Goal: Task Accomplishment & Management: Complete application form

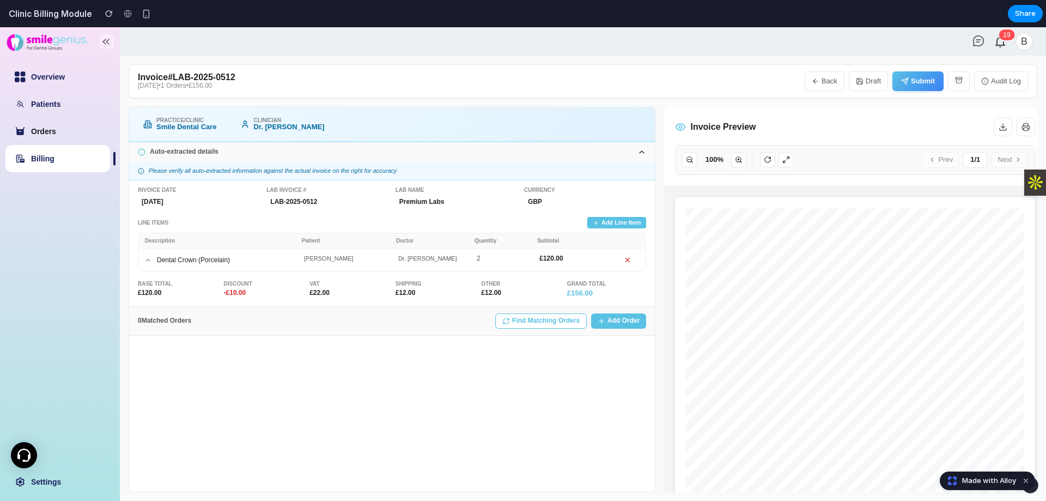
click at [56, 133] on link "Orders" at bounding box center [43, 131] width 25 height 9
click at [54, 154] on link "Billing" at bounding box center [42, 158] width 23 height 9
click at [833, 80] on button "Back" at bounding box center [825, 81] width 40 height 20
select select "**"
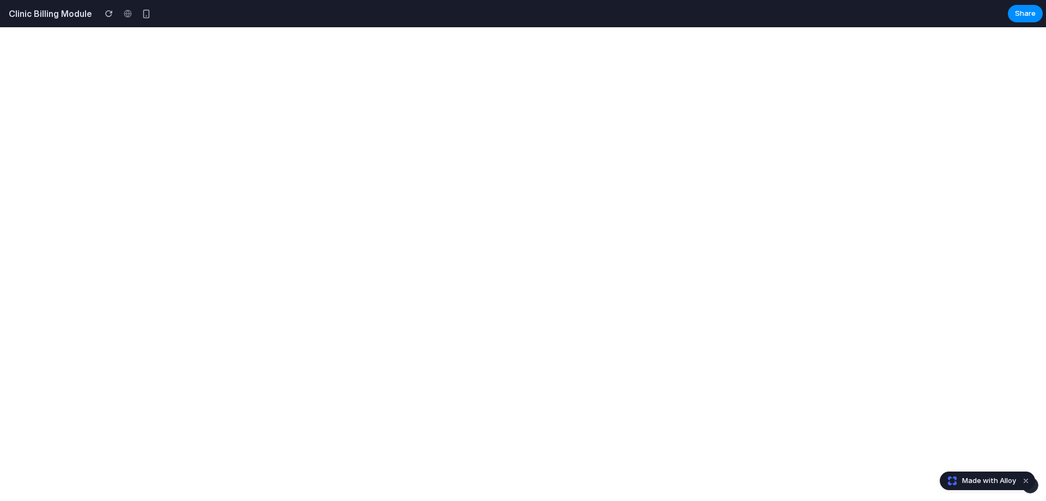
select select "**"
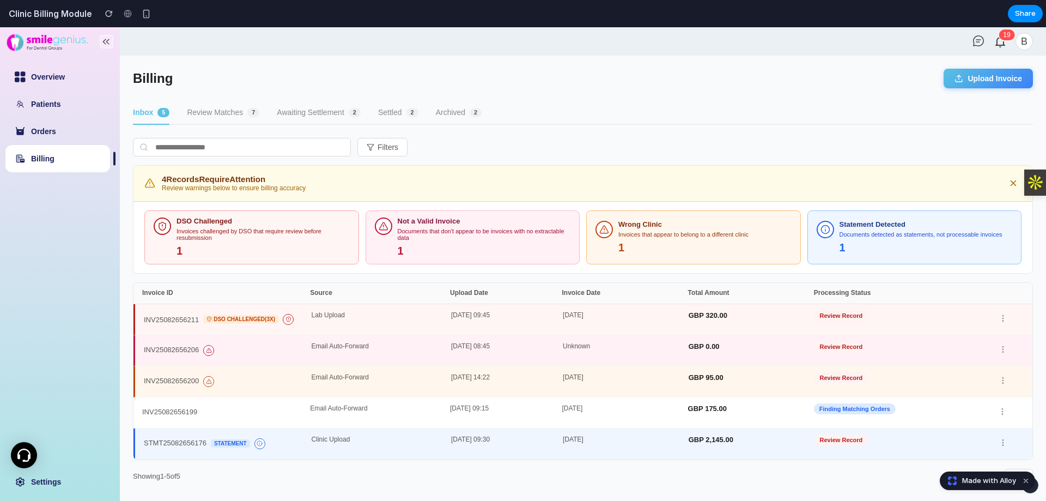
click at [226, 116] on button "Review Matches 7" at bounding box center [223, 112] width 72 height 23
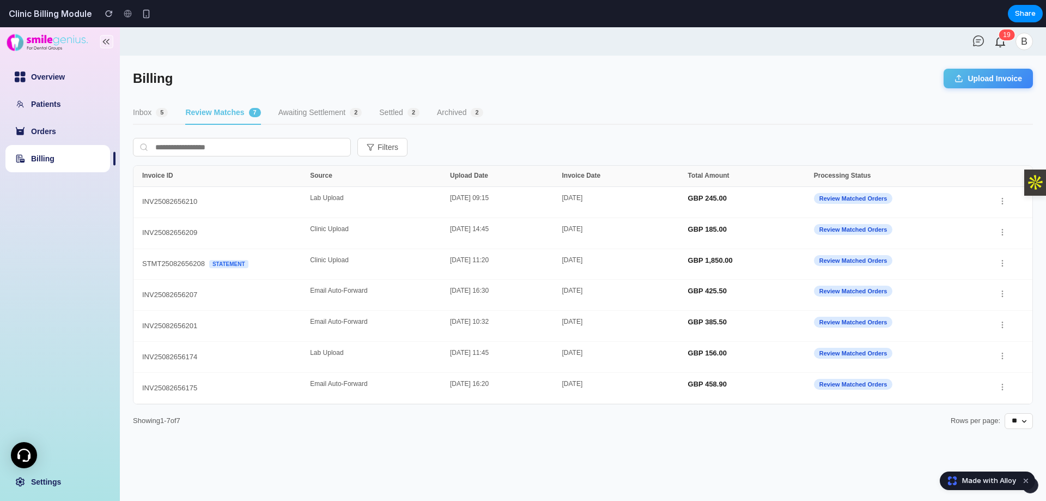
click at [288, 116] on button "Awaiting Settlement 2" at bounding box center [320, 112] width 84 height 23
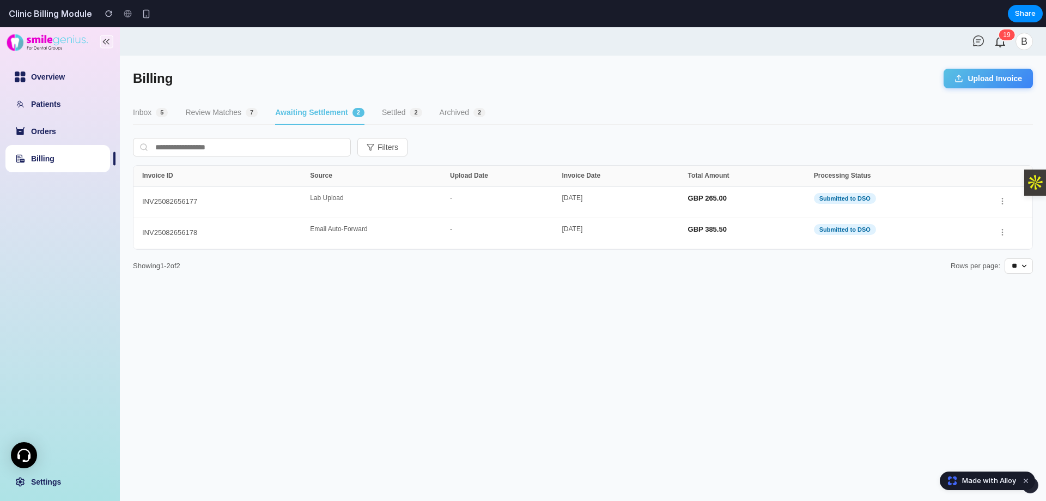
click at [228, 115] on button "Review Matches 7" at bounding box center [221, 112] width 72 height 23
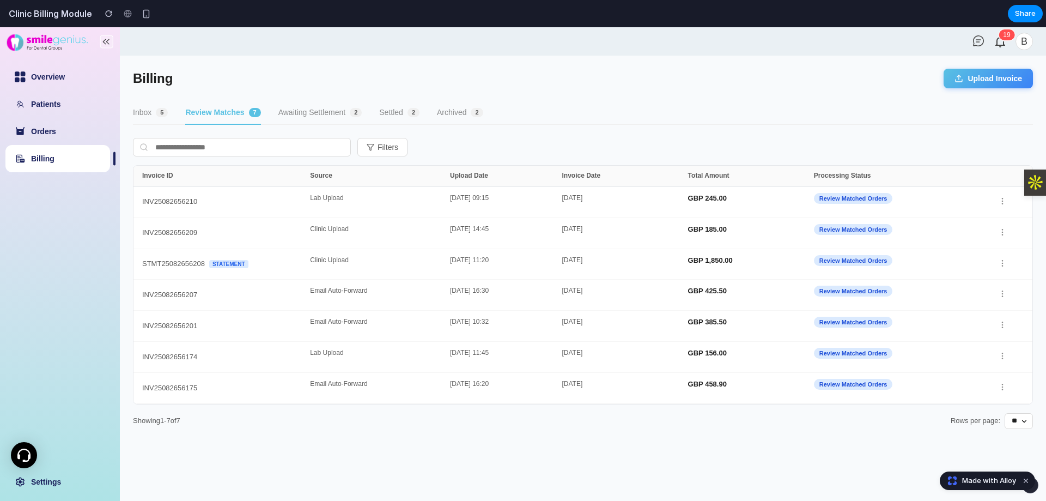
click at [164, 114] on span "5" at bounding box center [162, 112] width 12 height 9
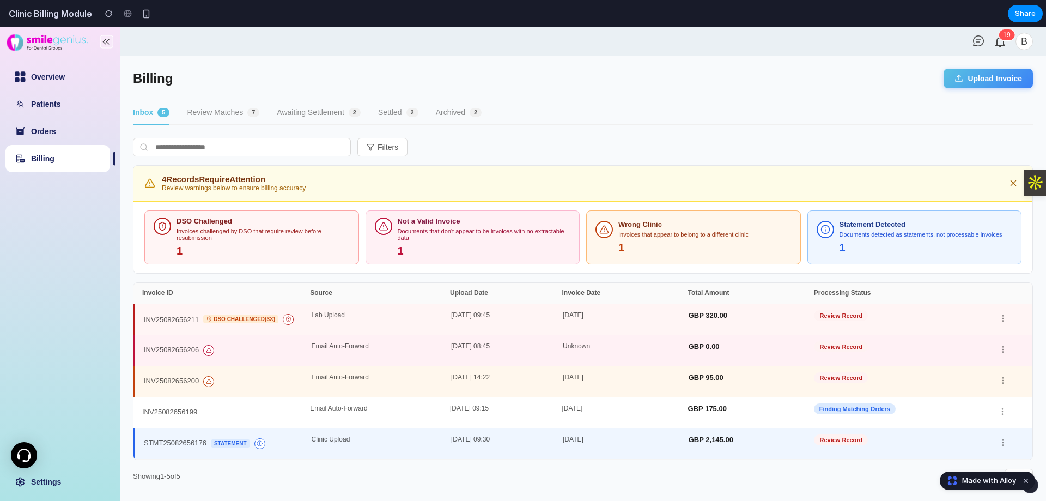
click at [228, 114] on button "Review Matches 7" at bounding box center [223, 112] width 72 height 23
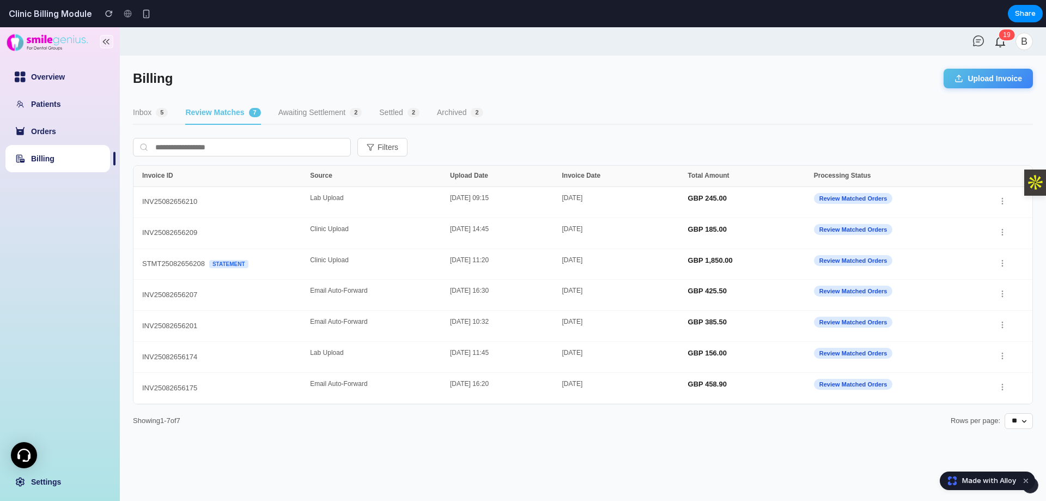
click at [357, 113] on span "2" at bounding box center [356, 112] width 12 height 9
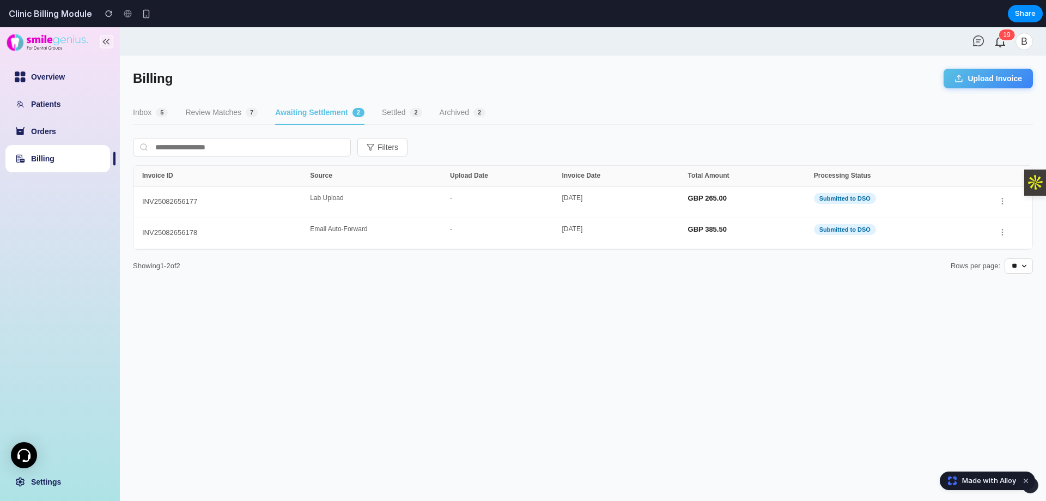
click at [248, 113] on span "7" at bounding box center [252, 112] width 12 height 9
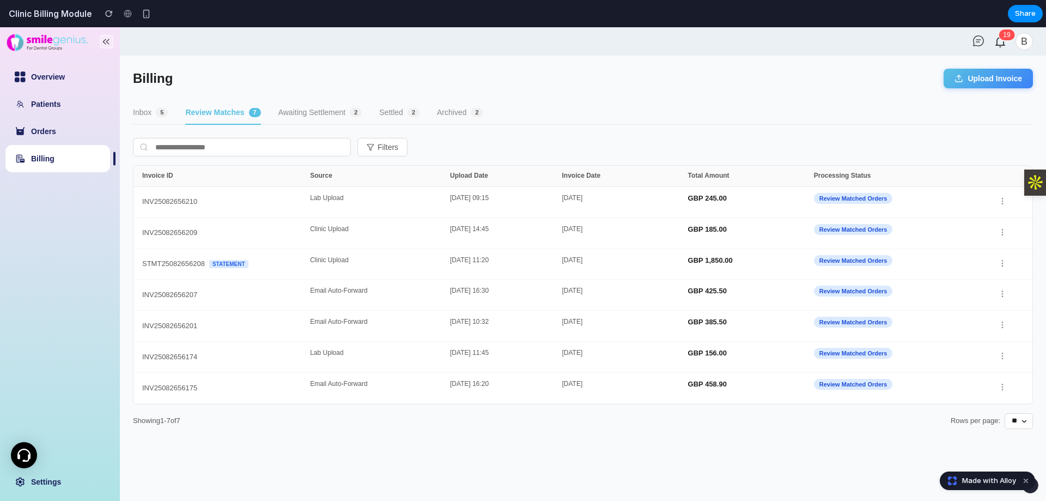
click at [167, 111] on span "5" at bounding box center [162, 112] width 12 height 9
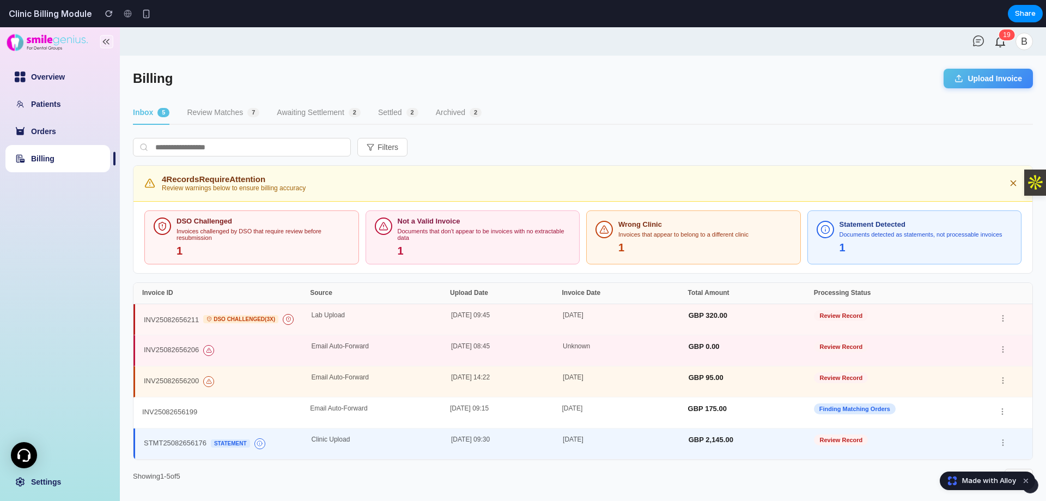
click at [217, 118] on button "Review Matches 7" at bounding box center [223, 112] width 72 height 23
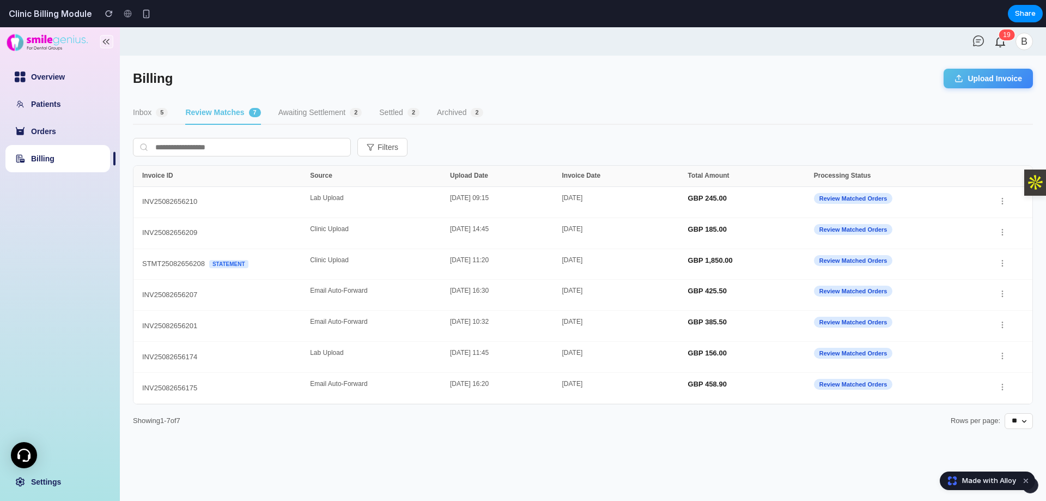
click at [158, 114] on span "5" at bounding box center [162, 112] width 12 height 9
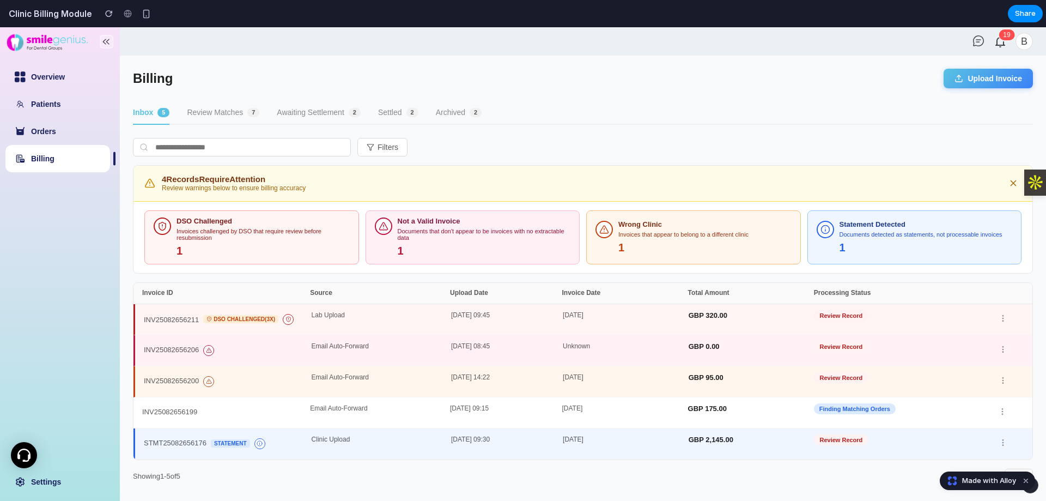
click at [321, 320] on div "Lab Upload" at bounding box center [381, 319] width 139 height 15
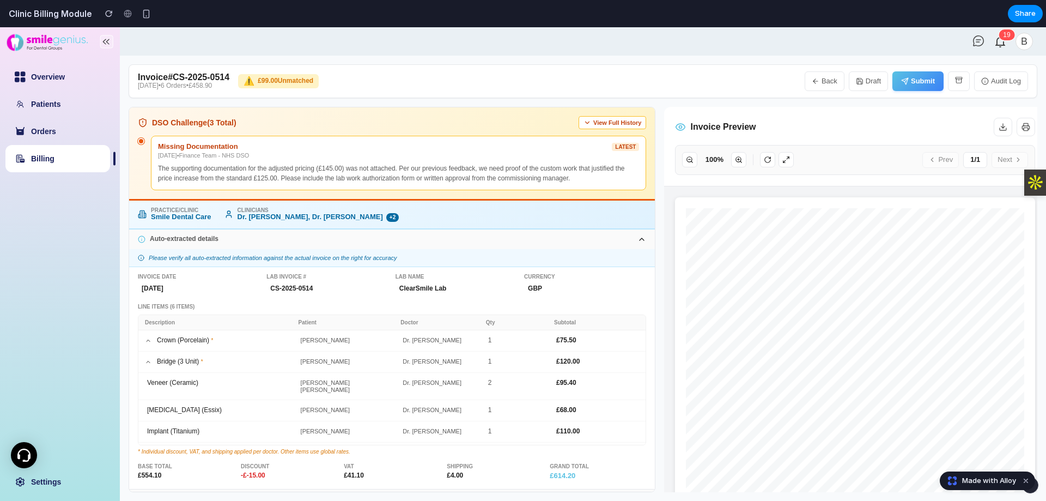
click at [821, 83] on button "Back" at bounding box center [825, 81] width 40 height 20
select select "**"
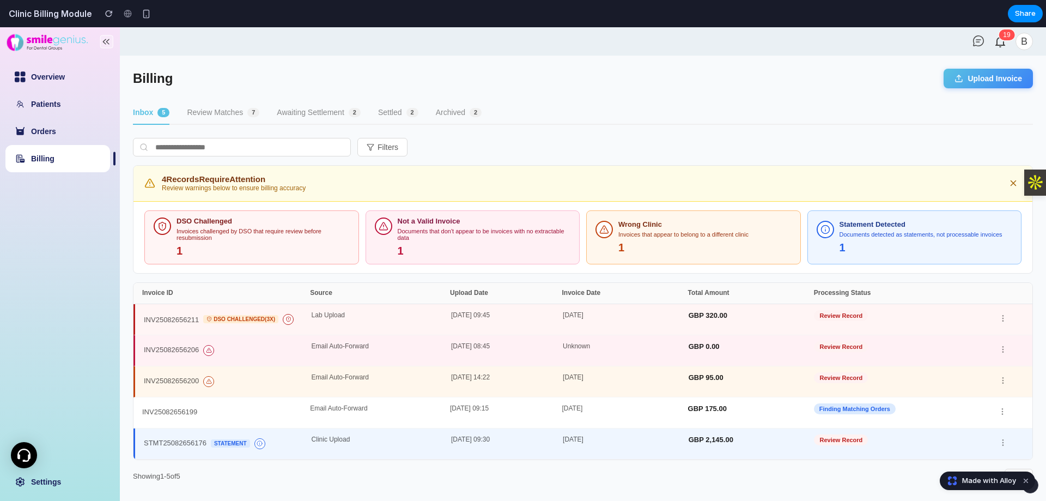
click at [143, 113] on button "Inbox 5" at bounding box center [151, 112] width 37 height 23
copy button "Inbox"
drag, startPoint x: 126, startPoint y: 108, endPoint x: 154, endPoint y: 114, distance: 28.4
click at [154, 114] on main "Billing Upload Invoice Inbox 5 Review Matches 7 Awaiting Settlement 2 Settled 2…" at bounding box center [583, 278] width 926 height 445
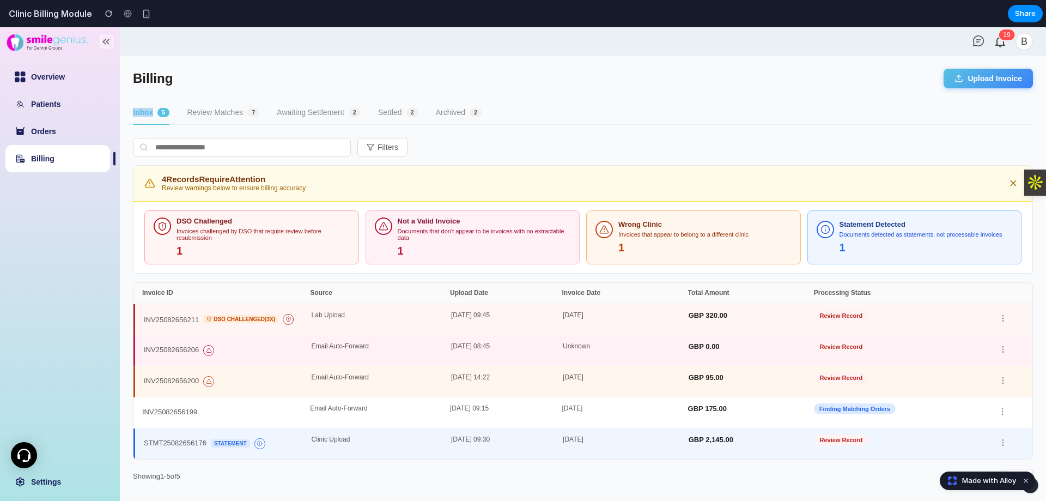
click at [965, 76] on button "Upload Invoice" at bounding box center [988, 79] width 89 height 20
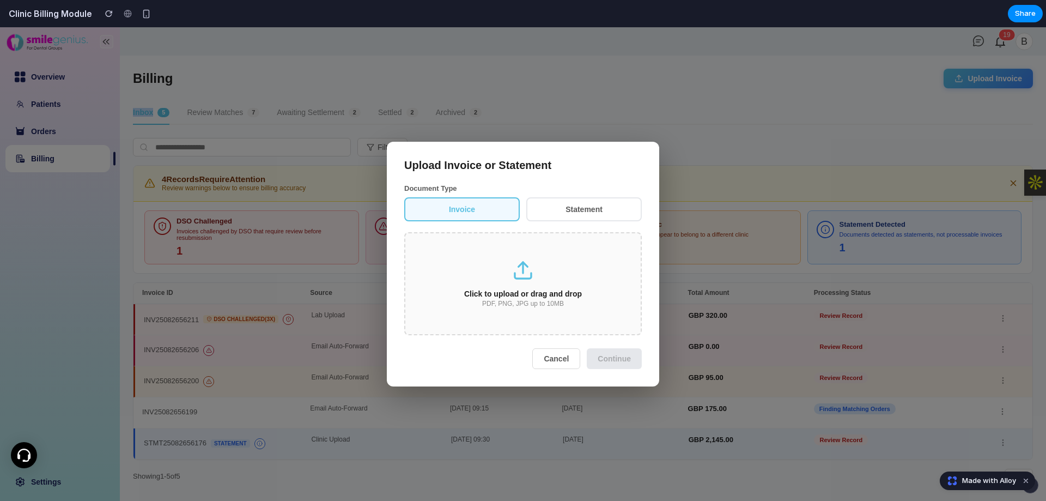
click at [561, 208] on button "Statement" at bounding box center [584, 209] width 116 height 24
click at [493, 211] on button "Invoice" at bounding box center [462, 209] width 116 height 24
click at [570, 178] on div "Upload Invoice or Statement Document Type Invoice Statement Click to upload or …" at bounding box center [523, 264] width 272 height 245
click at [581, 211] on button "Statement" at bounding box center [584, 209] width 116 height 24
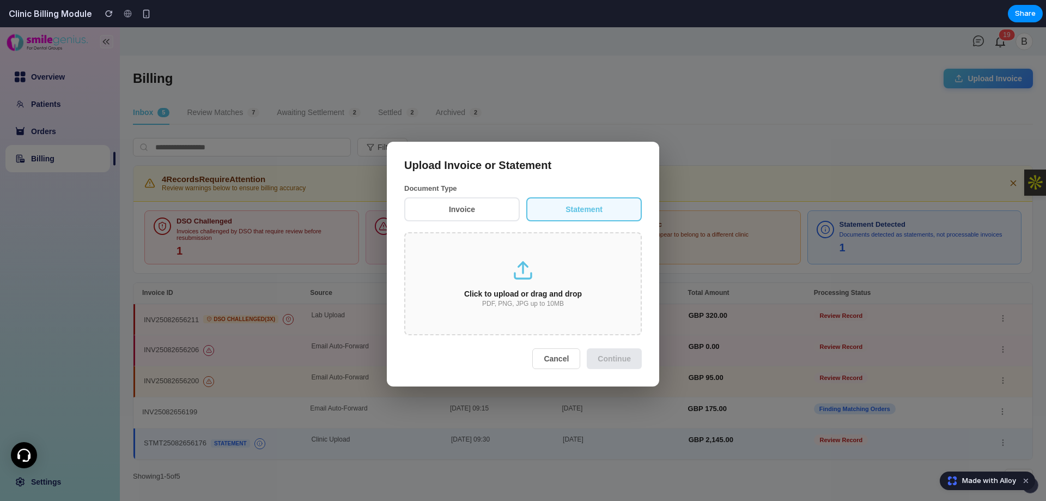
click at [441, 218] on button "Invoice" at bounding box center [462, 209] width 116 height 24
click at [569, 279] on div "Click to upload or drag and drop PDF, PNG, JPG up to 10MB" at bounding box center [523, 283] width 238 height 103
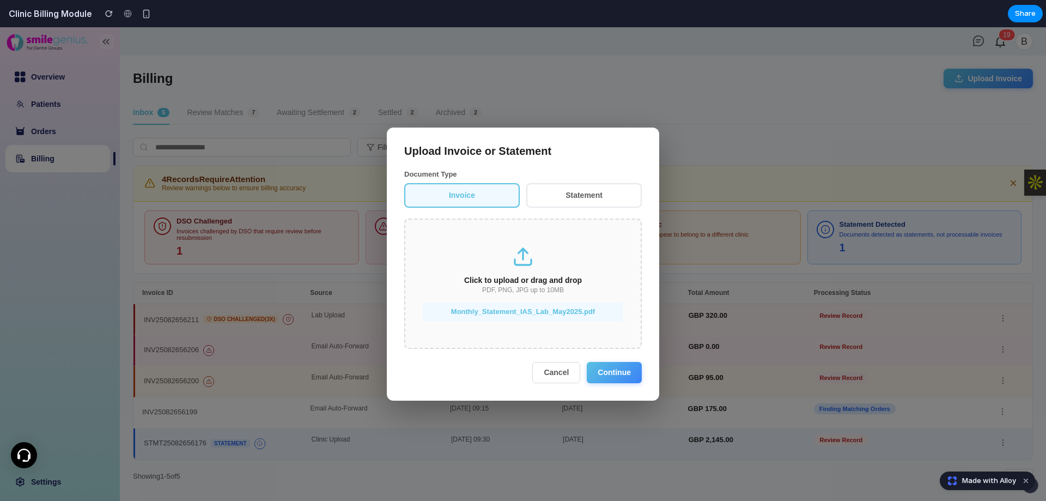
click at [615, 381] on button "Continue" at bounding box center [614, 372] width 55 height 21
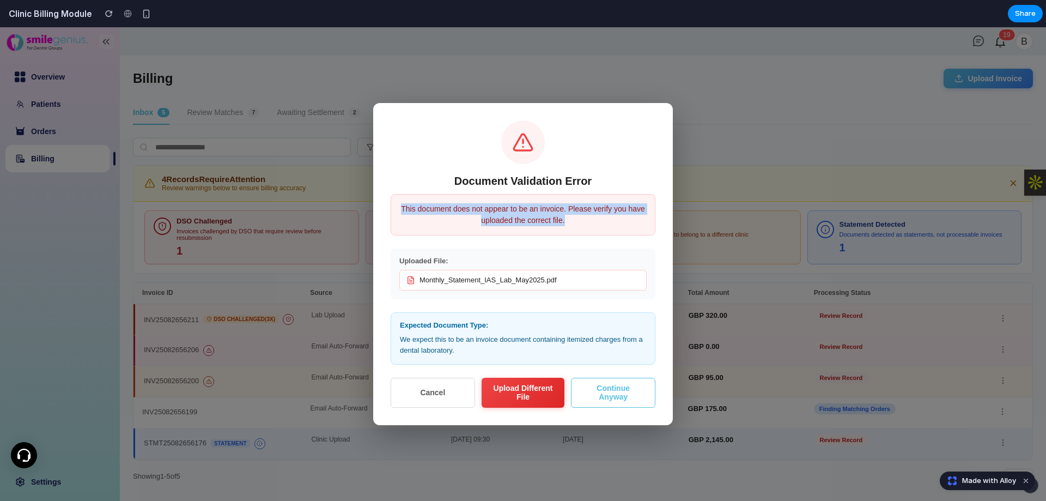
drag, startPoint x: 399, startPoint y: 205, endPoint x: 641, endPoint y: 225, distance: 242.7
click at [641, 225] on div "This document does not appear to be an invoice. Please verify you have uploaded…" at bounding box center [523, 214] width 265 height 41
copy p "This document does not appear to be an invoice. Please verify you have uploaded…"
click at [578, 222] on p "This document does not appear to be an invoice. Please verify you have uploaded…" at bounding box center [523, 214] width 246 height 23
copy p "This document does not appear to be an invoice. Please verify you have uploaded…"
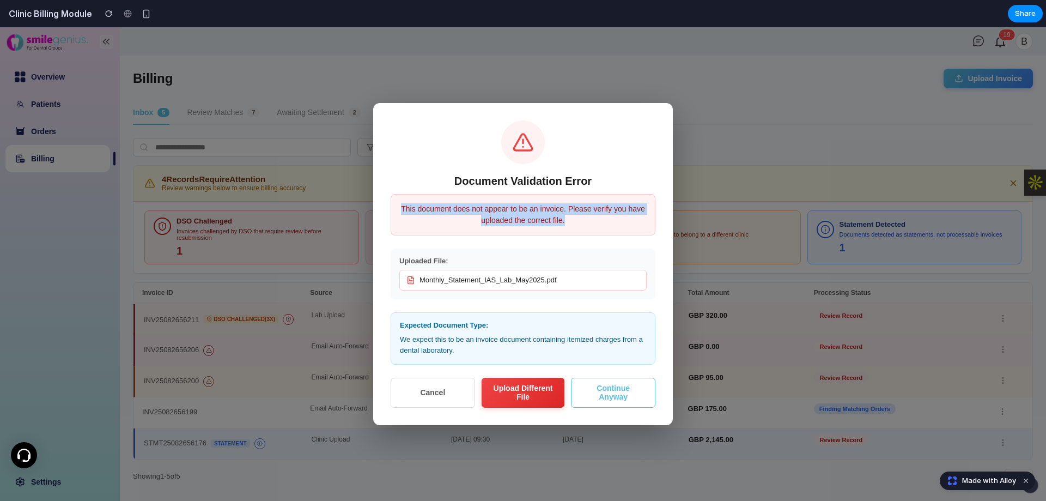
drag, startPoint x: 568, startPoint y: 218, endPoint x: 401, endPoint y: 202, distance: 168.0
click at [401, 202] on div "This document does not appear to be an invoice. Please verify you have uploaded…" at bounding box center [523, 214] width 265 height 41
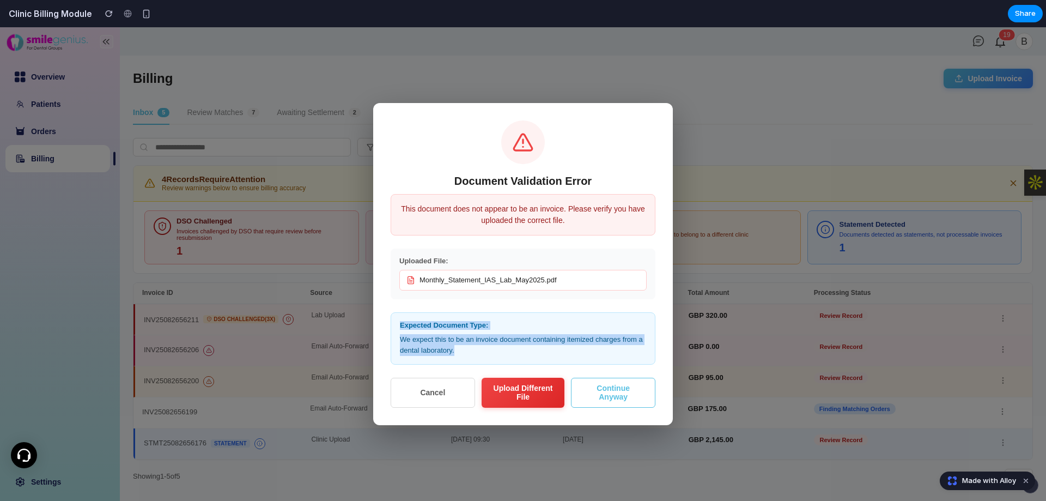
copy div "Expected Document Type: We expect this to be an invoice document containing ite…"
drag, startPoint x: 457, startPoint y: 355, endPoint x: 388, endPoint y: 326, distance: 74.7
click at [388, 326] on div "Document Validation Error This document does not appear to be an invoice. Pleas…" at bounding box center [523, 263] width 300 height 321
click at [470, 356] on div "Expected Document Type: We expect this to be an invoice document containing ite…" at bounding box center [523, 338] width 265 height 52
copy p "We expect this to be an invoice document containing itemized charges from a den…"
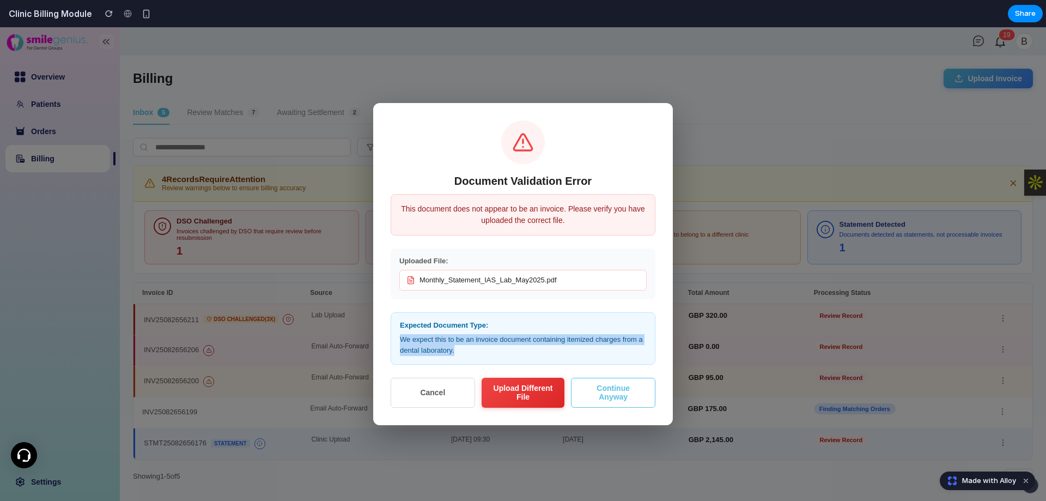
drag, startPoint x: 455, startPoint y: 349, endPoint x: 391, endPoint y: 338, distance: 65.1
click at [391, 338] on div "Expected Document Type: We expect this to be an invoice document containing ite…" at bounding box center [523, 338] width 265 height 52
click at [552, 416] on div "Document Validation Error This document does not appear to be an invoice. Pleas…" at bounding box center [523, 263] width 300 height 321
click at [528, 398] on button "Upload Different File" at bounding box center [523, 392] width 83 height 29
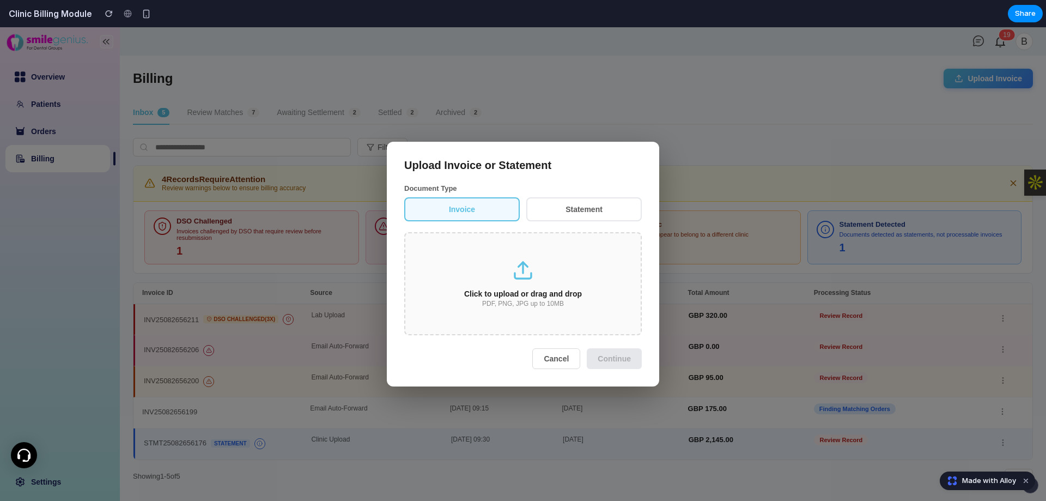
click at [557, 306] on div "PDF, PNG, JPG up to 10MB" at bounding box center [523, 304] width 200 height 8
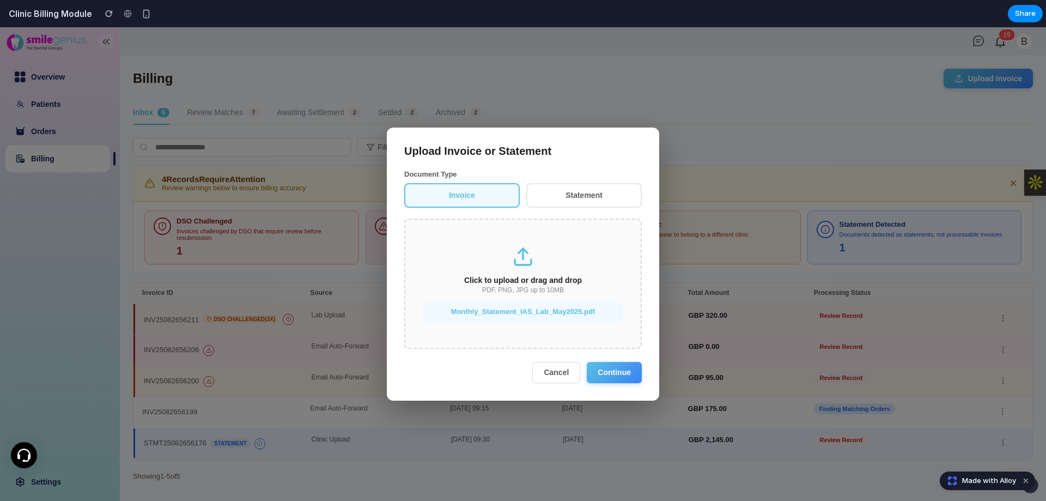
click at [603, 380] on button "Continue" at bounding box center [614, 372] width 55 height 21
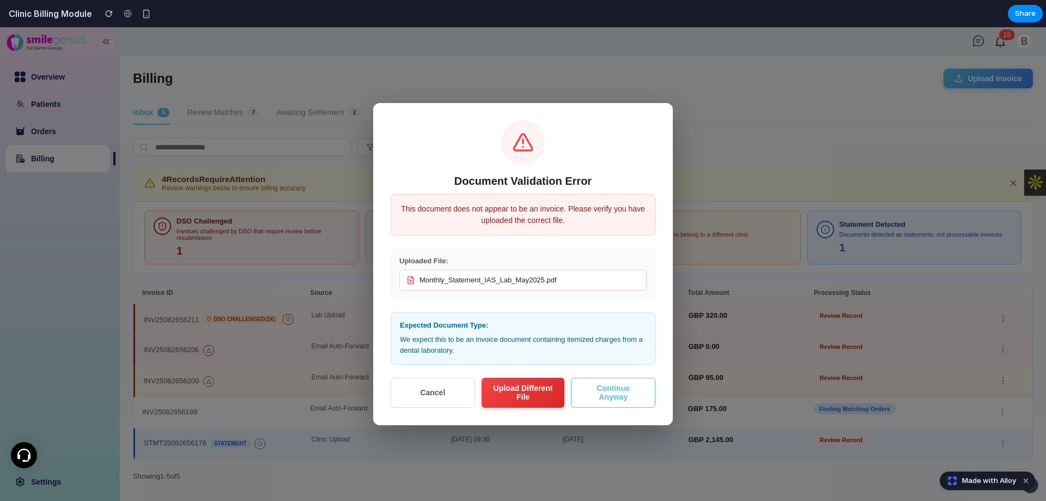
click at [626, 396] on button "Continue Anyway" at bounding box center [613, 392] width 84 height 29
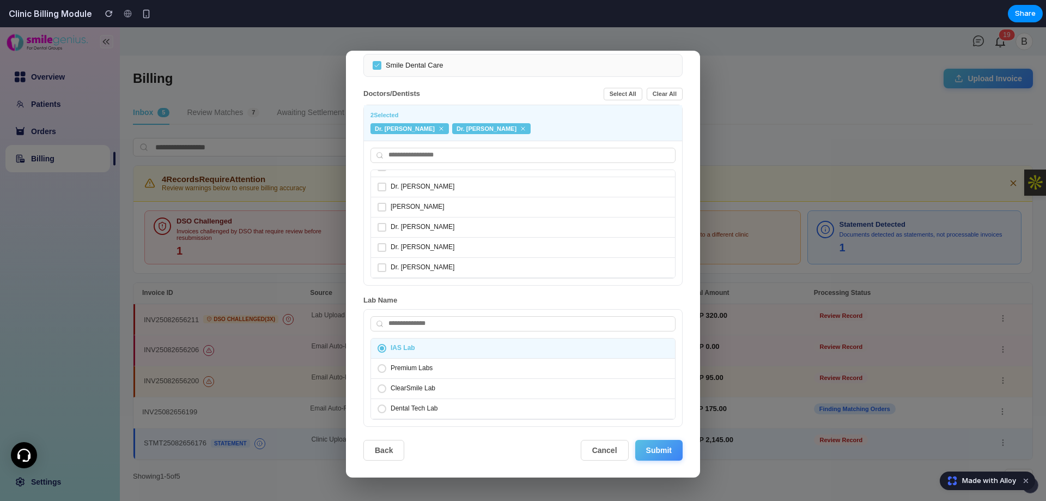
scroll to position [65, 0]
click at [651, 457] on button "Submit" at bounding box center [658, 449] width 47 height 21
click at [651, 446] on button "Submit" at bounding box center [658, 449] width 47 height 21
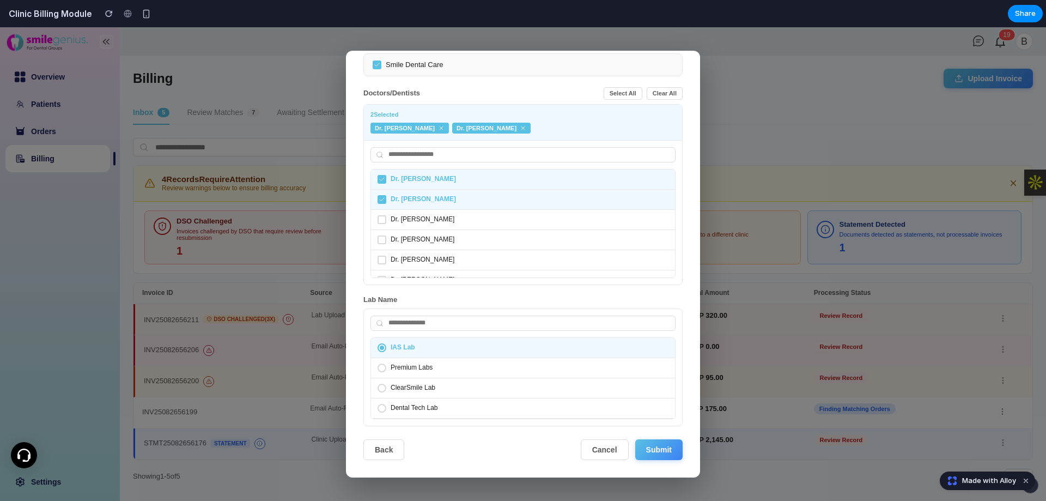
click at [402, 183] on div "Dr. [PERSON_NAME]" at bounding box center [523, 179] width 304 height 20
click at [646, 453] on button "Submit" at bounding box center [658, 449] width 47 height 21
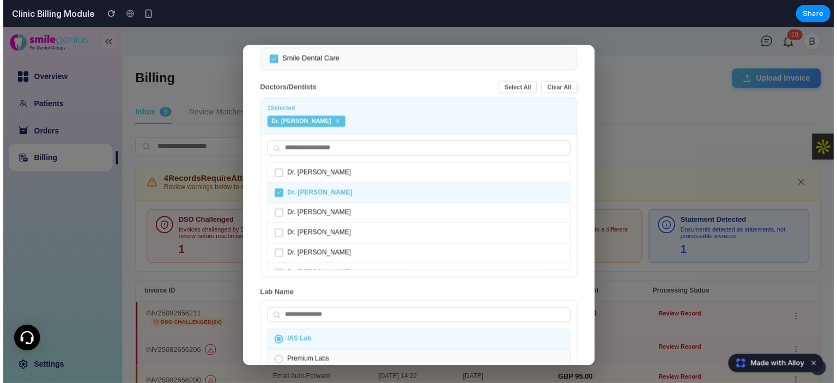
scroll to position [63, 0]
